Goal: Task Accomplishment & Management: Manage account settings

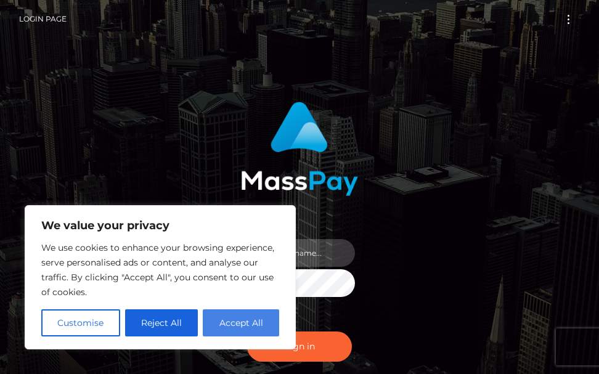
type input "terry.cope2"
click at [221, 326] on button "Accept All" at bounding box center [241, 323] width 76 height 27
checkbox input "true"
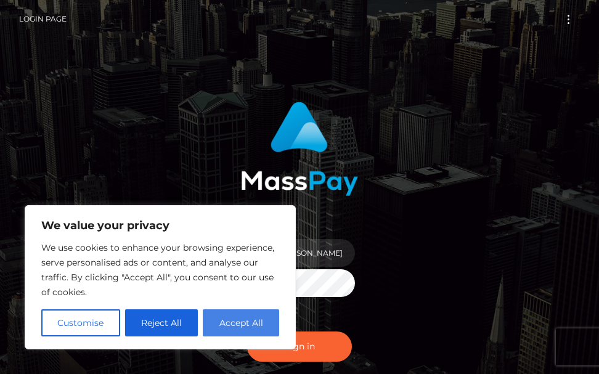
checkbox input "true"
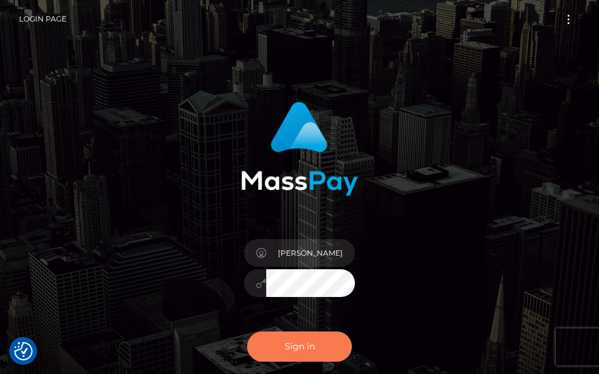
click at [294, 345] on button "Sign in" at bounding box center [299, 347] width 105 height 30
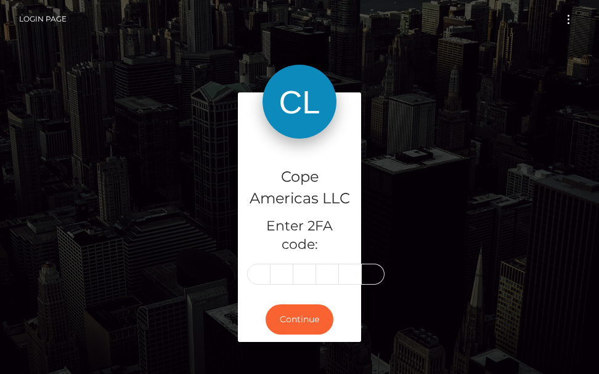
type input "7"
type input "8"
type input "5"
type input "7"
type input "2"
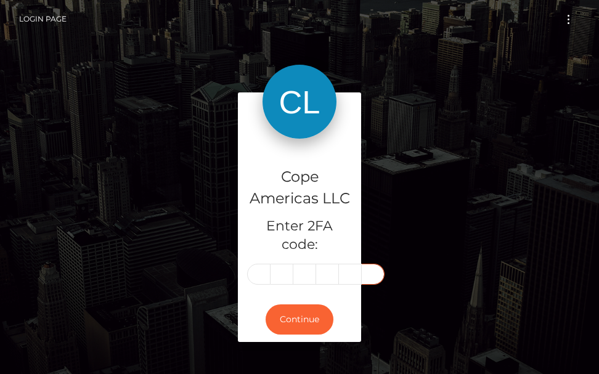
type input "2"
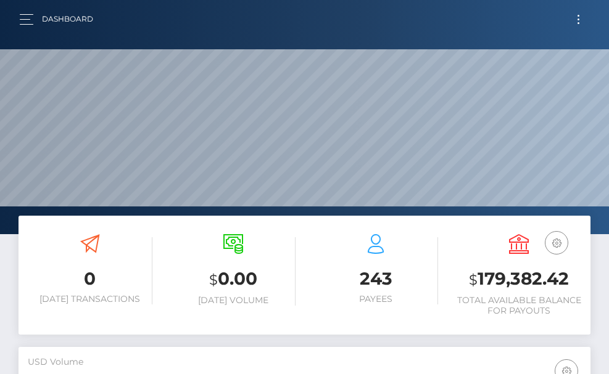
scroll to position [219, 276]
click at [27, 15] on button "button" at bounding box center [30, 19] width 23 height 17
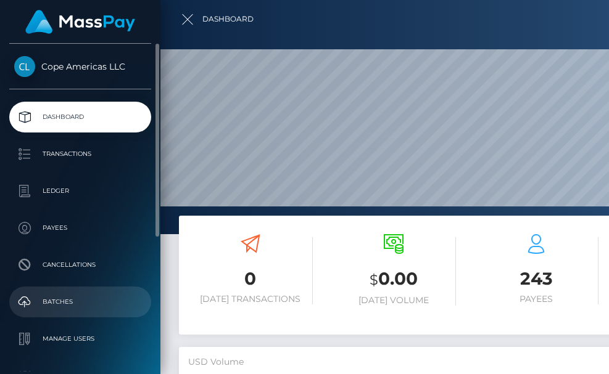
click at [49, 303] on p "Batches" at bounding box center [80, 302] width 132 height 18
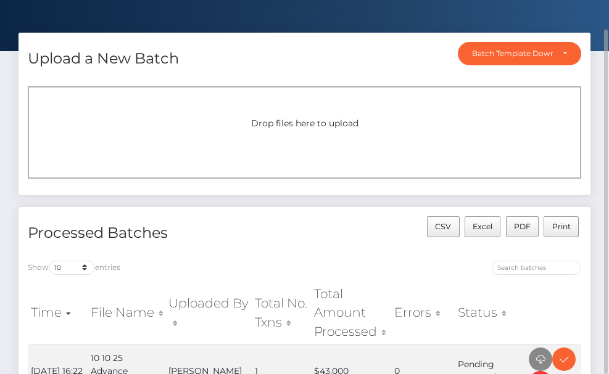
scroll to position [155, 0]
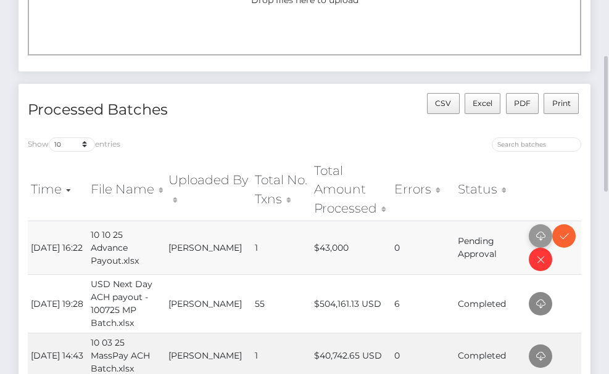
click at [536, 234] on icon at bounding box center [540, 236] width 15 height 15
click at [559, 235] on icon at bounding box center [563, 236] width 15 height 15
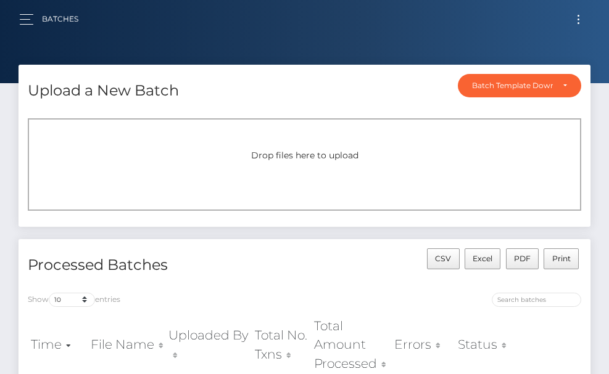
click at [582, 20] on button "Toggle navigation" at bounding box center [578, 19] width 23 height 17
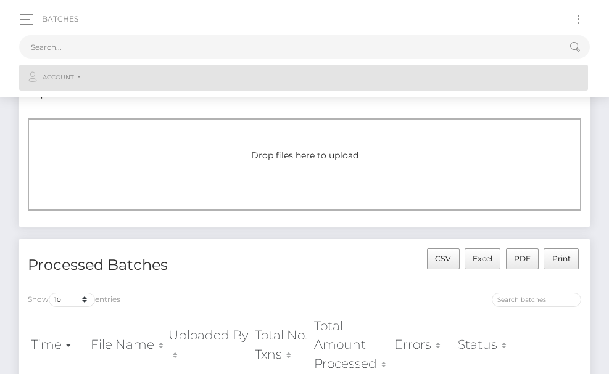
click at [79, 75] on link "Account" at bounding box center [303, 78] width 569 height 26
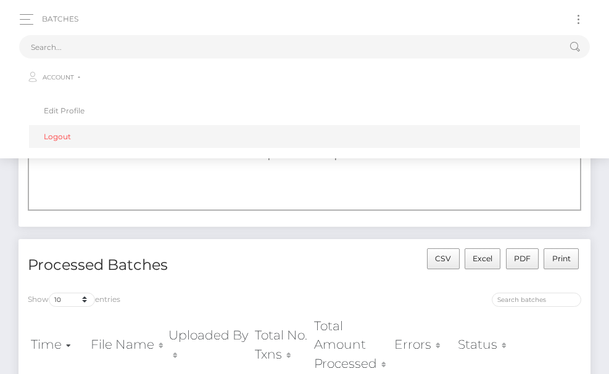
click at [56, 137] on link "Logout" at bounding box center [304, 136] width 551 height 23
